Goal: Check status

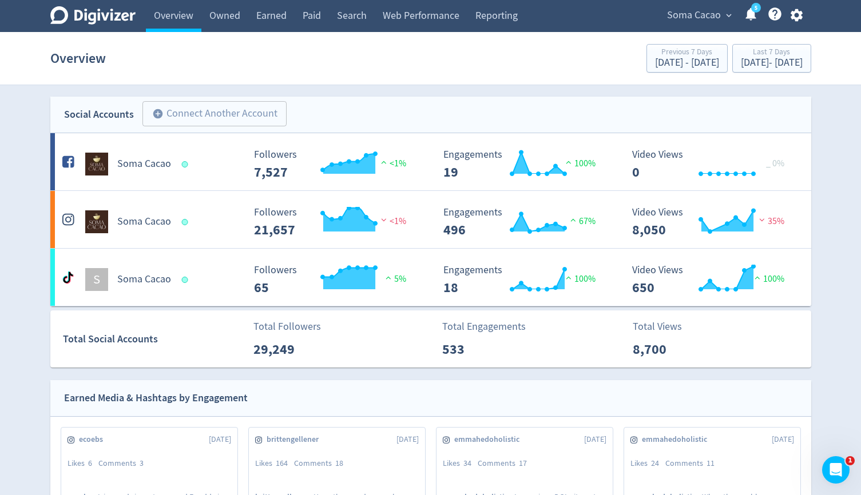
click at [710, 19] on span "Soma Cacao" at bounding box center [694, 15] width 54 height 18
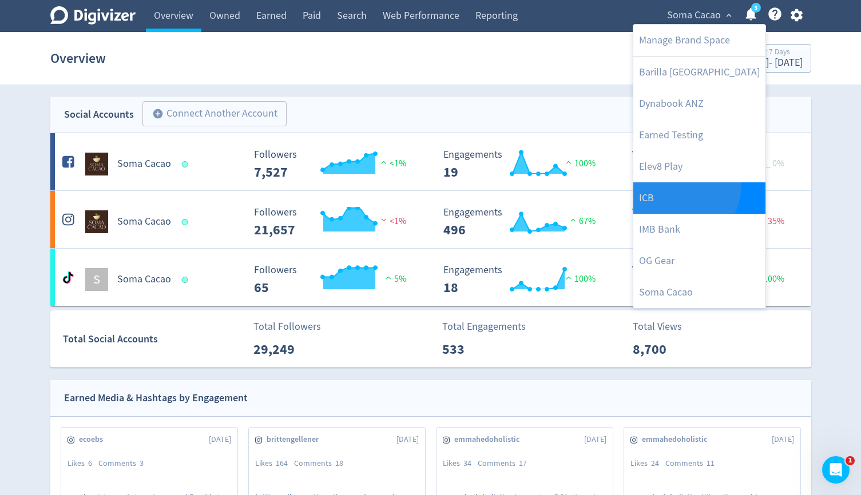
click at [669, 184] on link "ICB" at bounding box center [699, 197] width 132 height 31
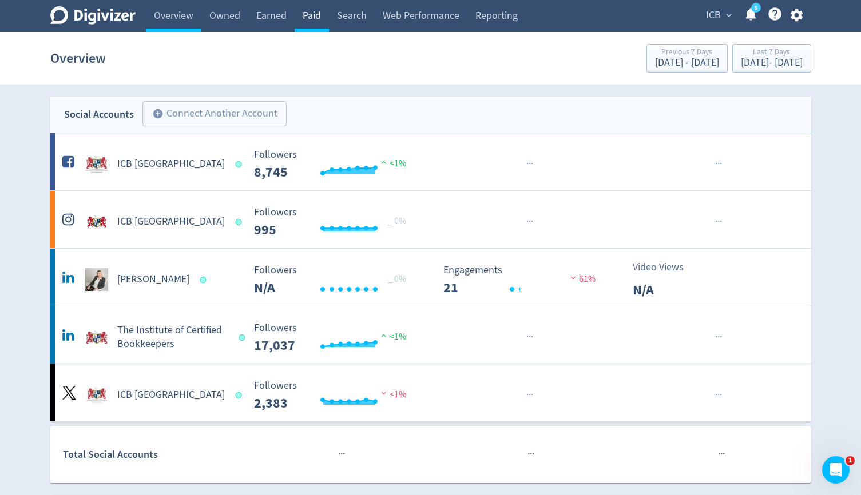
click at [313, 25] on link "Paid" at bounding box center [312, 16] width 34 height 32
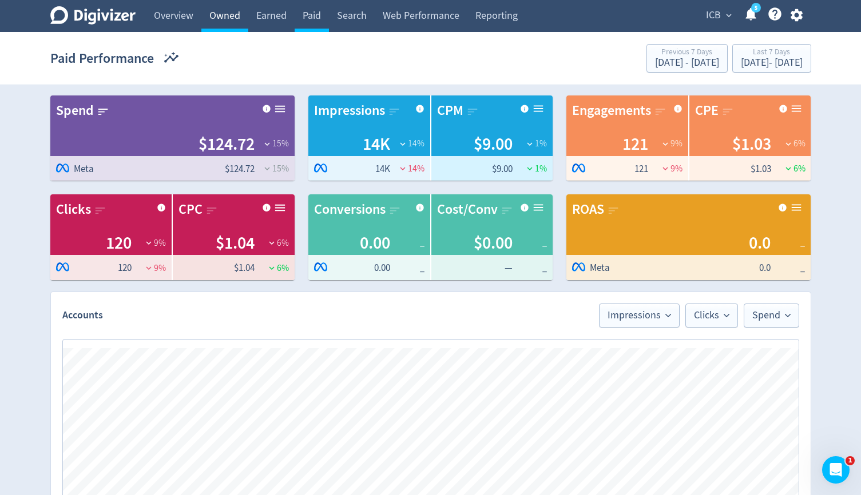
click at [231, 22] on link "Owned" at bounding box center [224, 16] width 47 height 32
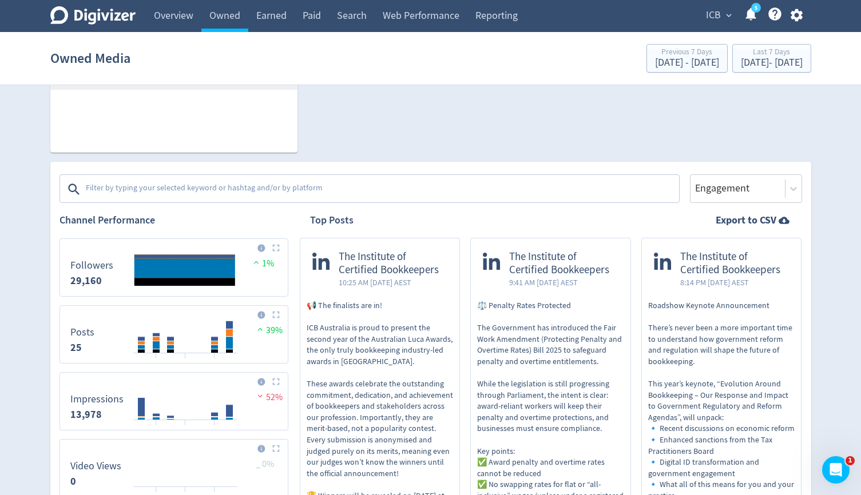
scroll to position [290, 0]
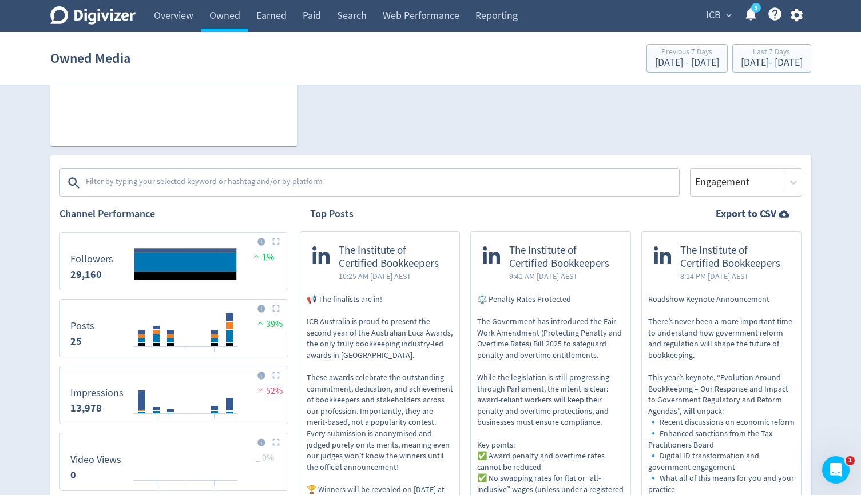
click at [205, 190] on textarea at bounding box center [381, 183] width 593 height 23
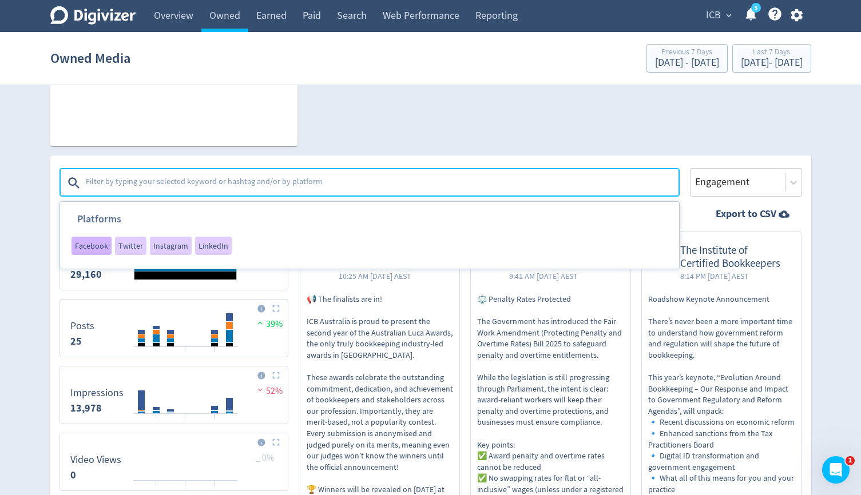
click at [95, 240] on div "Facebook" at bounding box center [91, 246] width 40 height 18
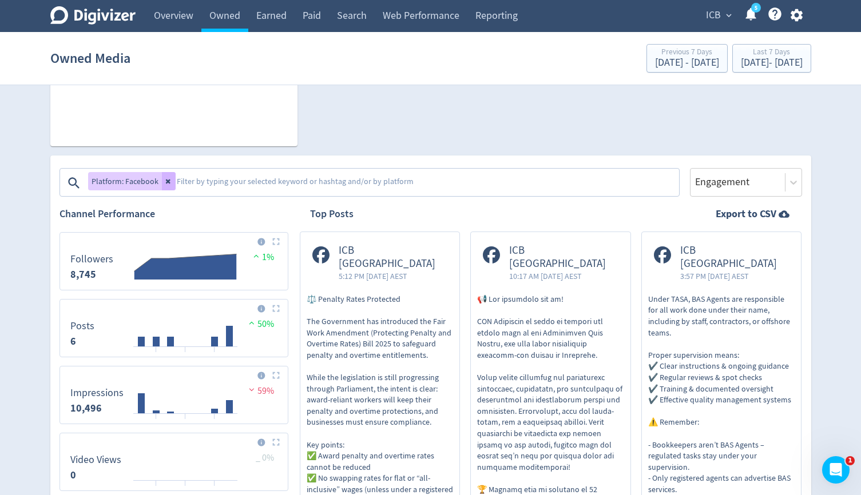
click at [158, 177] on div "Platform: Facebook" at bounding box center [131, 181] width 87 height 18
click at [166, 180] on icon at bounding box center [168, 181] width 7 height 7
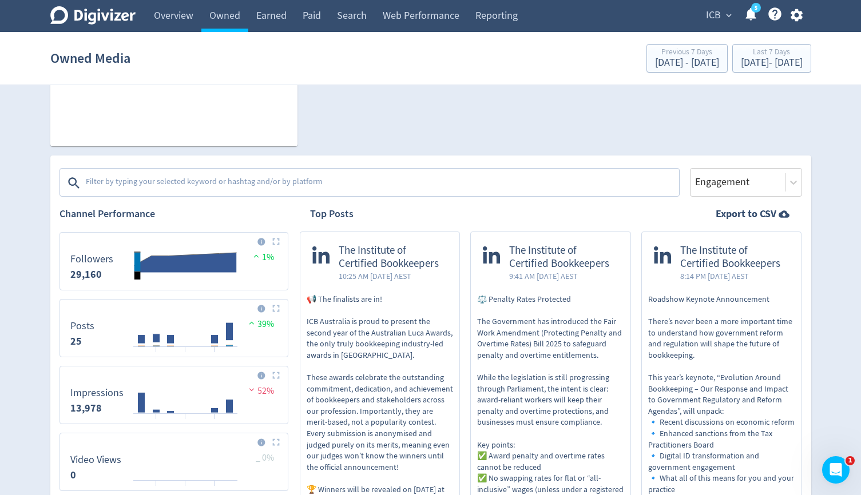
click at [166, 180] on textarea at bounding box center [381, 183] width 593 height 23
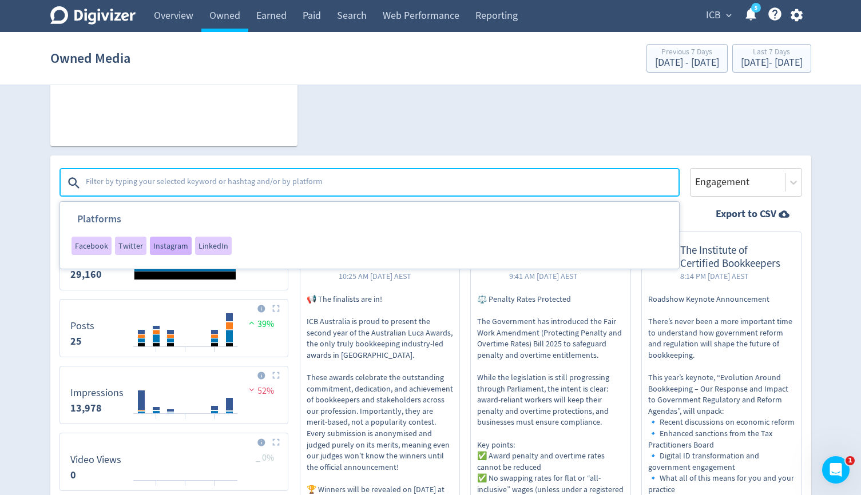
click at [173, 249] on span "Instagram" at bounding box center [170, 246] width 35 height 8
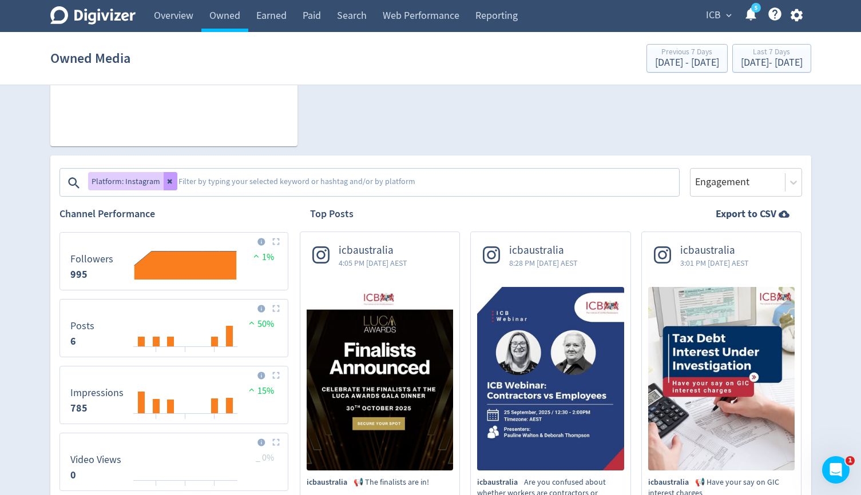
click at [168, 177] on button at bounding box center [171, 181] width 14 height 18
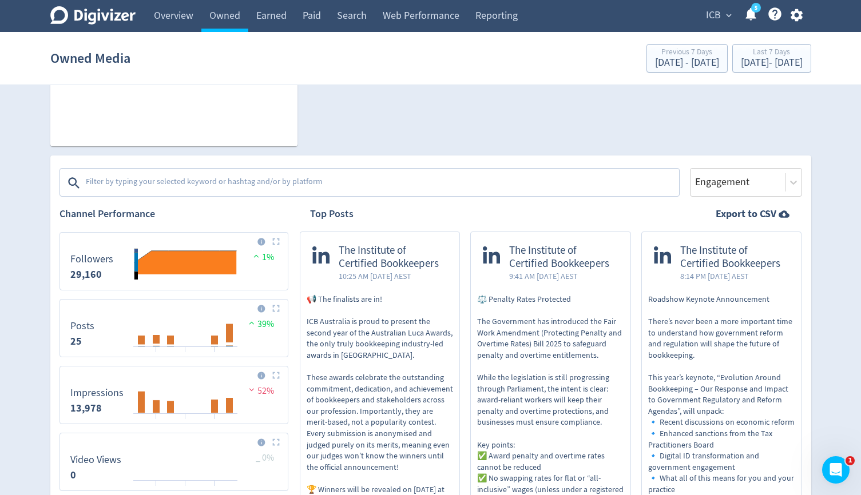
click at [168, 177] on textarea at bounding box center [381, 183] width 593 height 23
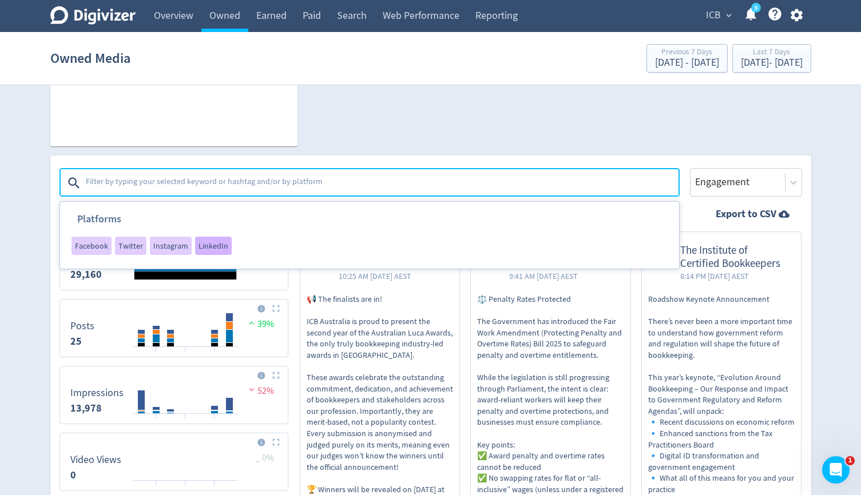
click at [206, 247] on span "LinkedIn" at bounding box center [213, 246] width 30 height 8
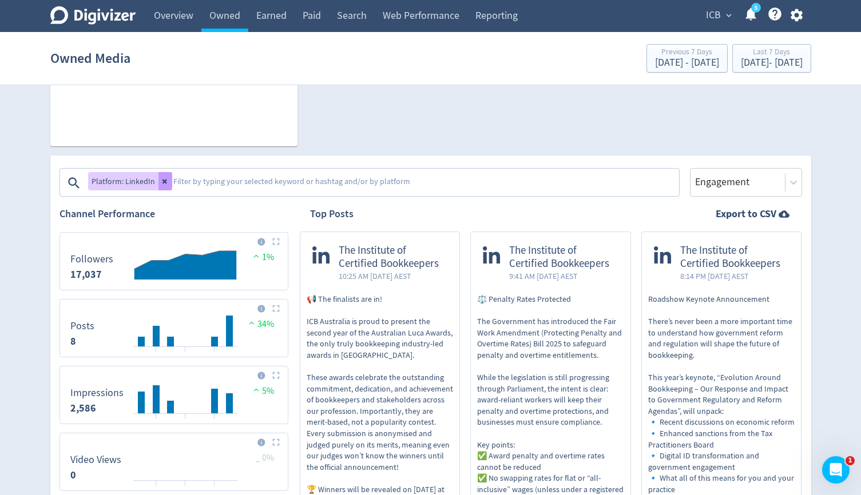
click at [162, 178] on icon at bounding box center [165, 181] width 7 height 7
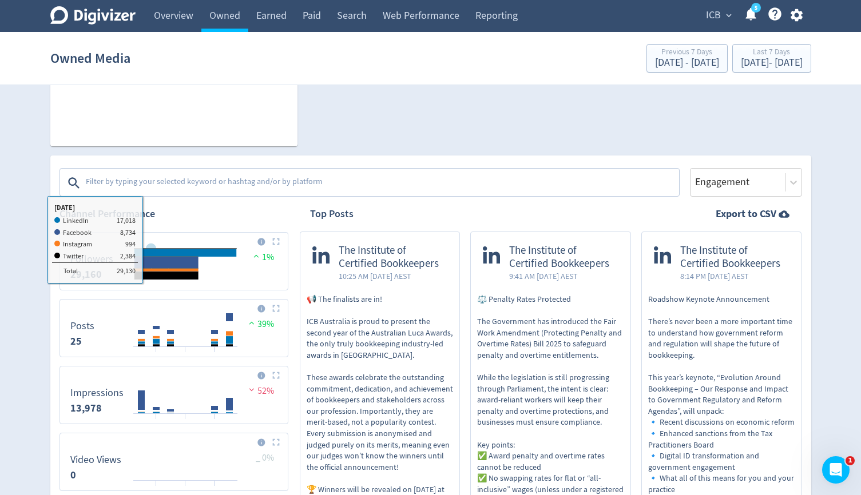
click at [157, 173] on textarea at bounding box center [381, 183] width 593 height 23
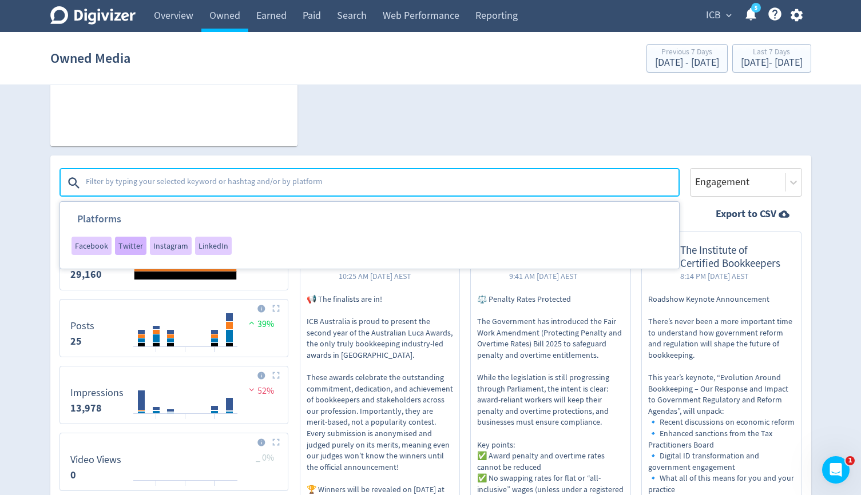
click at [139, 242] on span "Twitter" at bounding box center [130, 246] width 25 height 8
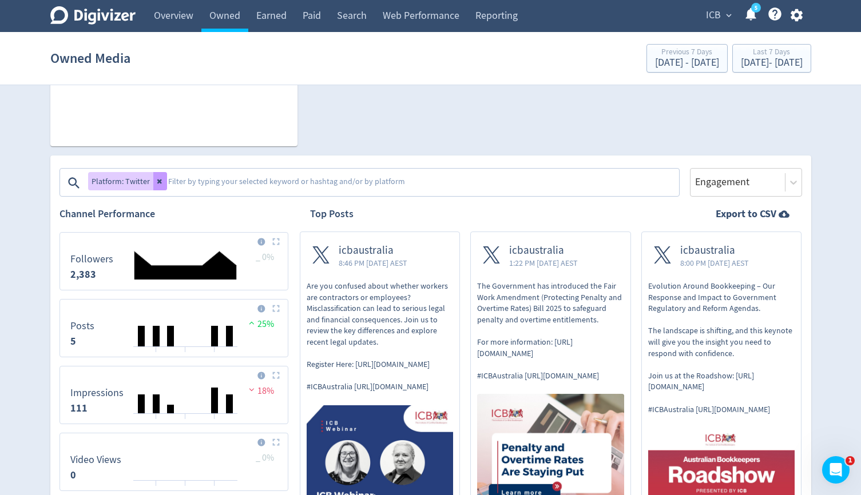
click at [159, 184] on icon at bounding box center [160, 181] width 7 height 7
click at [167, 184] on textarea at bounding box center [422, 183] width 511 height 23
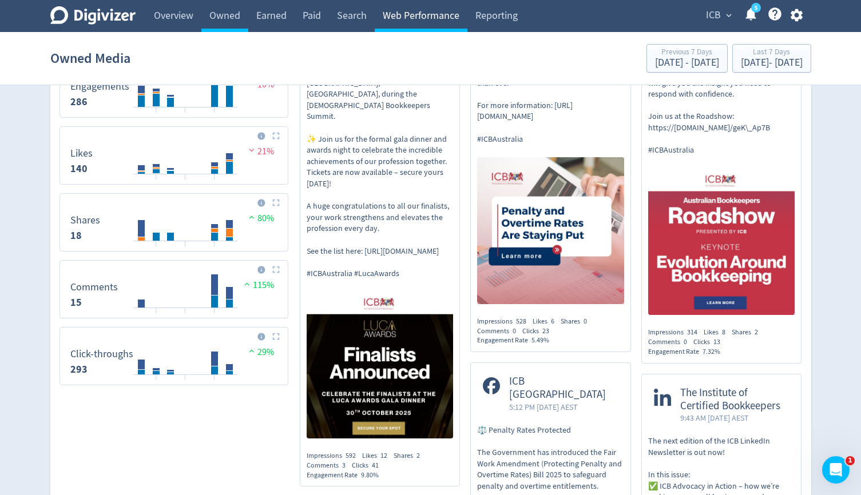
scroll to position [761, 0]
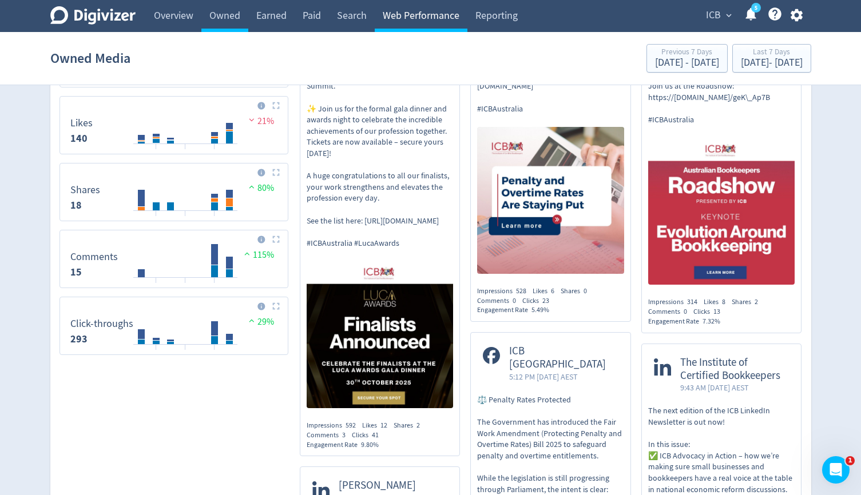
click at [431, 11] on link "Web Performance" at bounding box center [421, 16] width 93 height 32
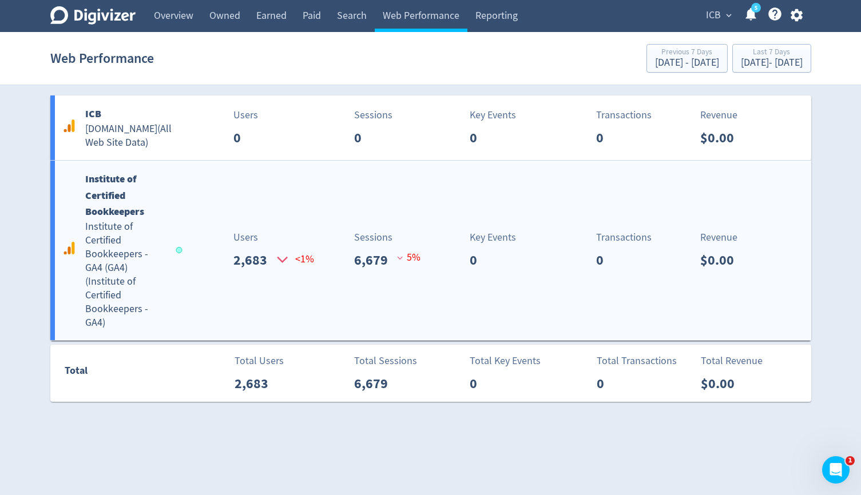
click at [318, 238] on div "Sessions 6,679 5 %" at bounding box center [370, 250] width 126 height 41
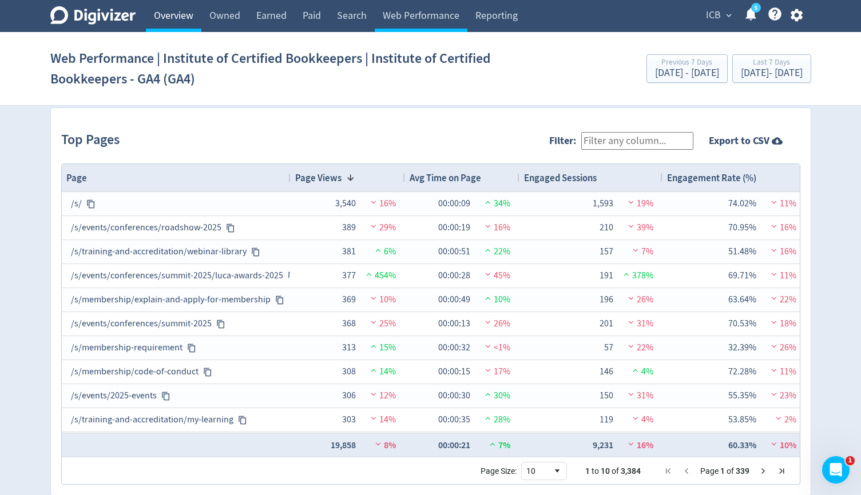
scroll to position [1168, 0]
